Goal: Task Accomplishment & Management: Complete application form

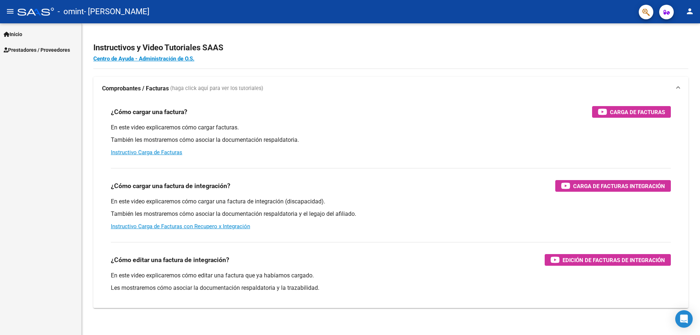
click at [22, 36] on span "Inicio" at bounding box center [13, 34] width 19 height 8
click at [40, 81] on span "Prestadores / Proveedores" at bounding box center [37, 81] width 66 height 8
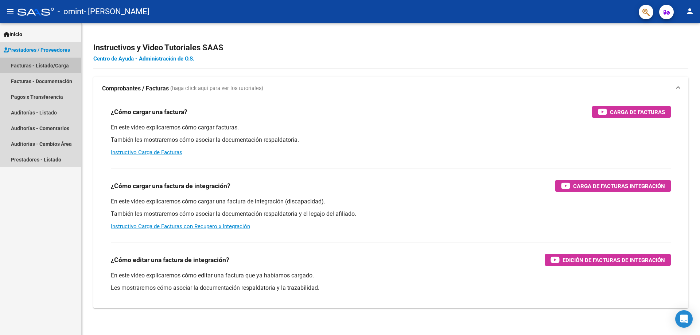
click at [38, 67] on link "Facturas - Listado/Carga" at bounding box center [40, 66] width 81 height 16
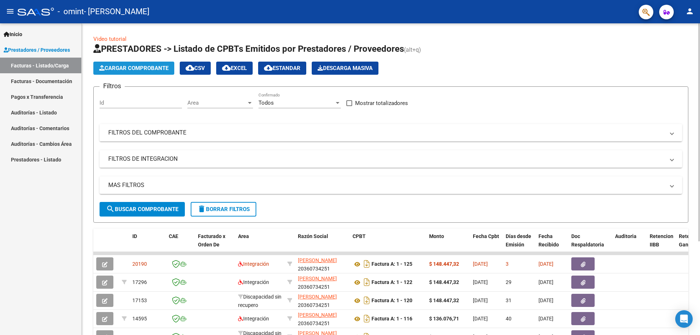
click at [145, 69] on span "Cargar Comprobante" at bounding box center [133, 68] width 69 height 7
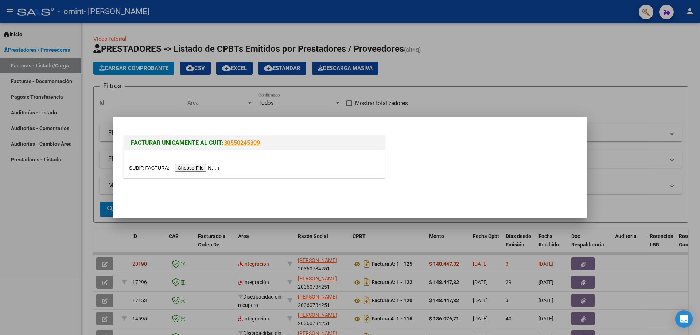
click at [208, 166] on input "file" at bounding box center [175, 168] width 92 height 8
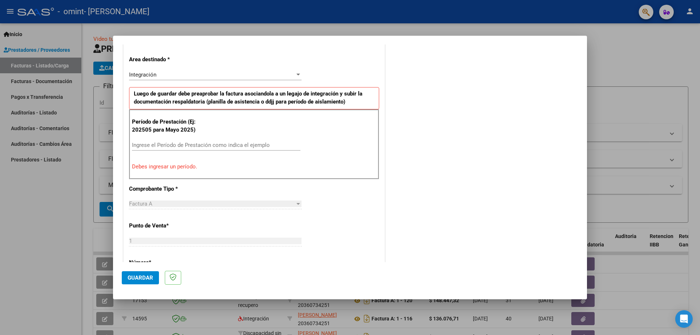
scroll to position [182, 0]
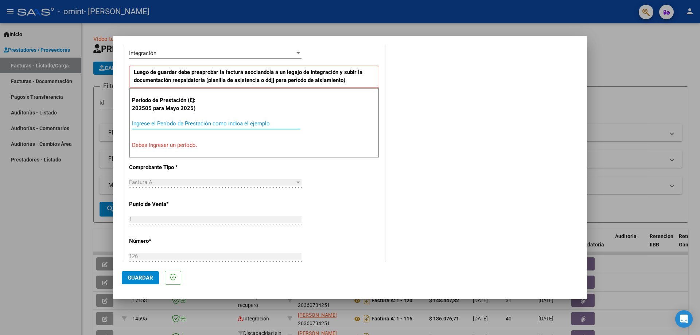
click at [170, 125] on input "Ingrese el Período de Prestación como indica el ejemplo" at bounding box center [216, 123] width 168 height 7
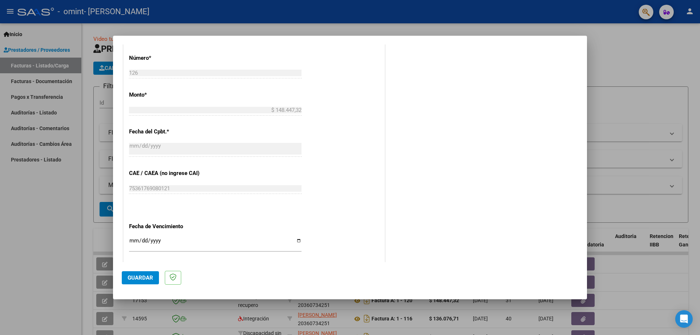
scroll to position [365, 0]
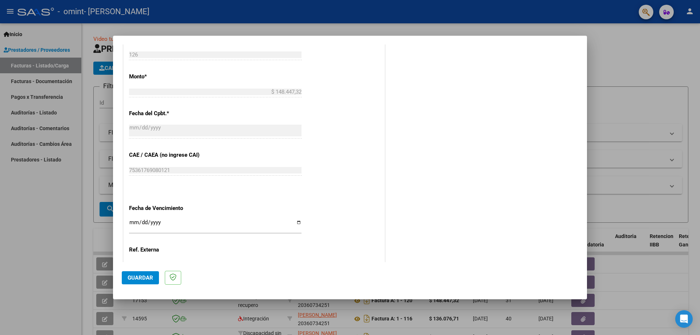
type input "202508"
click at [297, 223] on input "Ingresar la fecha" at bounding box center [215, 226] width 172 height 12
type input "[DATE]"
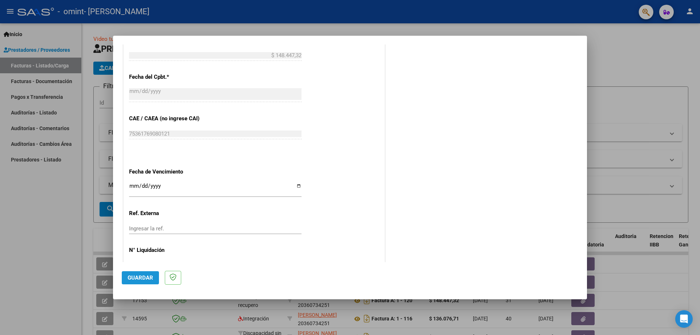
click at [143, 278] on span "Guardar" at bounding box center [141, 278] width 26 height 7
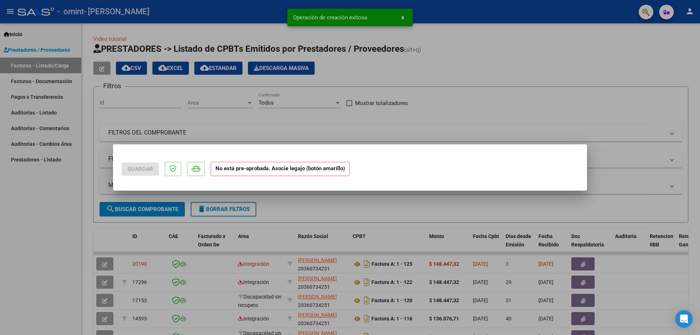
scroll to position [0, 0]
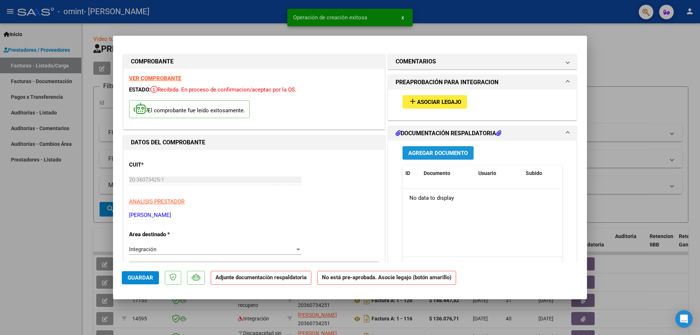
click at [435, 154] on span "Agregar Documento" at bounding box center [437, 153] width 59 height 7
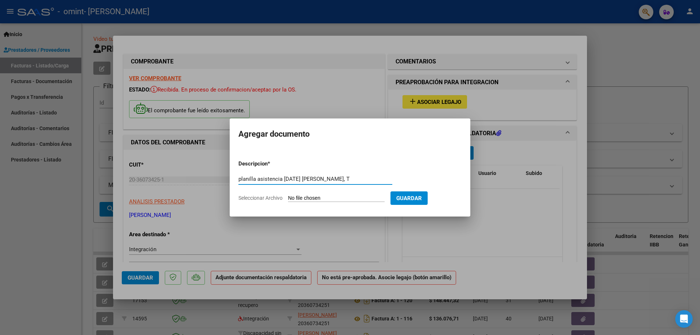
type input "planilla asistencia [DATE] [PERSON_NAME], T"
click at [308, 199] on input "Seleccionar Archivo" at bounding box center [336, 198] width 97 height 7
type input "C:\fakepath\planilla asistencia [DATE] [PERSON_NAME].pdf"
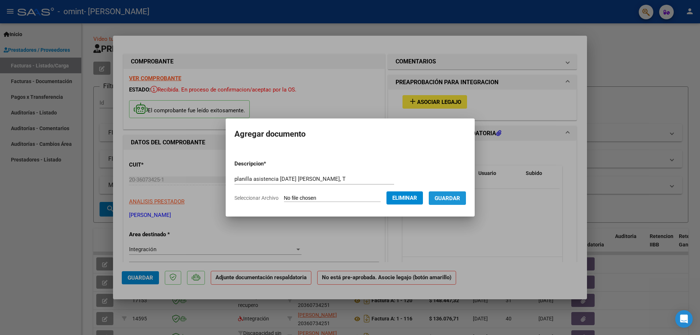
click at [454, 195] on span "Guardar" at bounding box center [448, 198] width 26 height 7
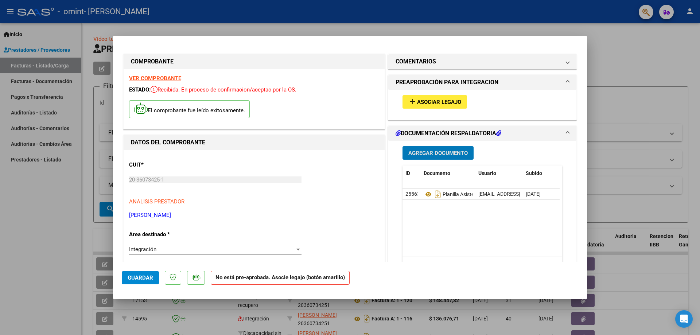
click at [620, 181] on div at bounding box center [350, 167] width 700 height 335
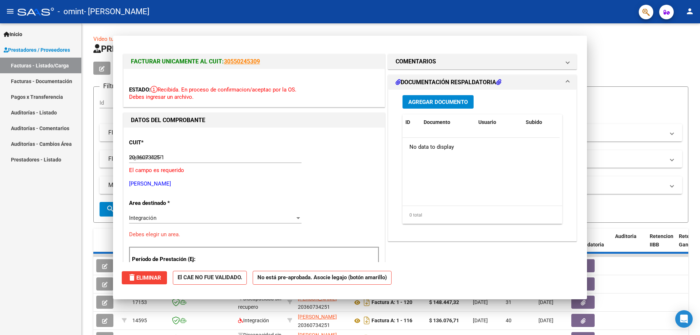
type input "$ 0,00"
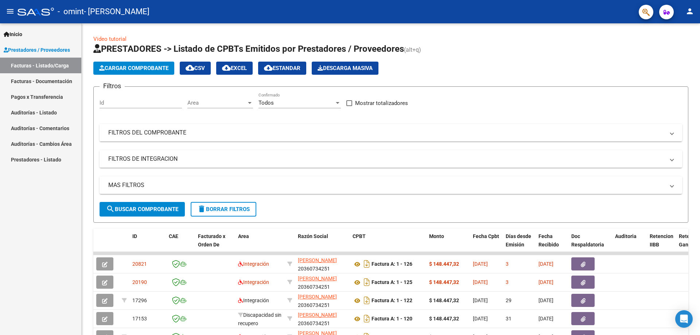
click at [690, 10] on mat-icon "person" at bounding box center [690, 11] width 9 height 9
click at [676, 46] on button "exit_to_app Salir" at bounding box center [675, 48] width 44 height 18
